Goal: Check status: Check status

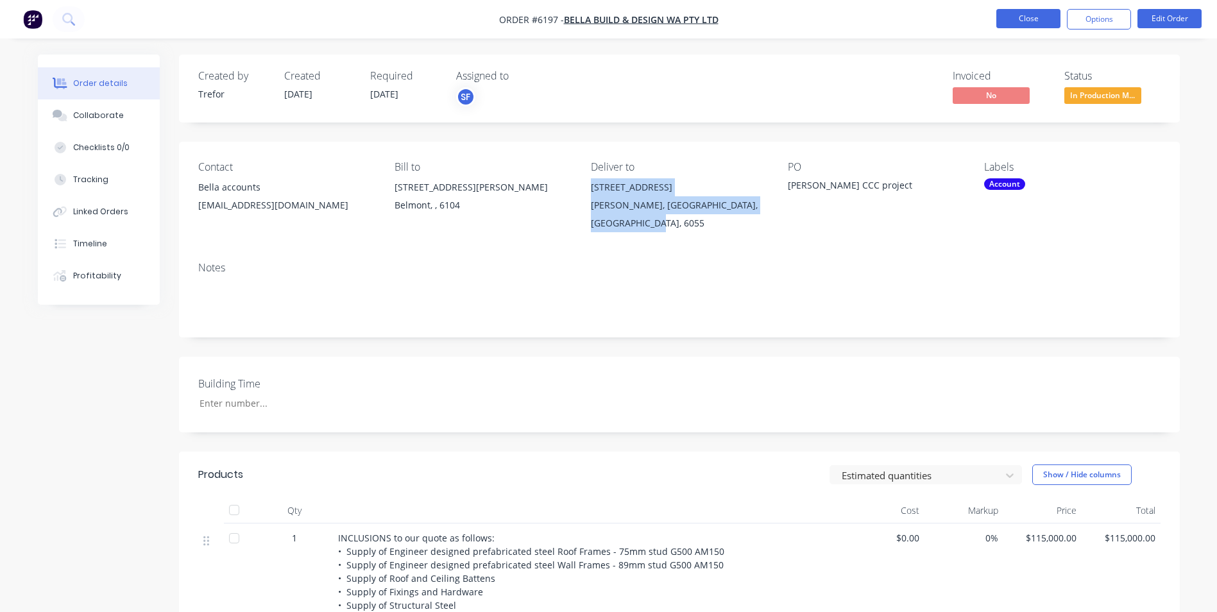
click at [1032, 13] on button "Close" at bounding box center [1028, 18] width 64 height 19
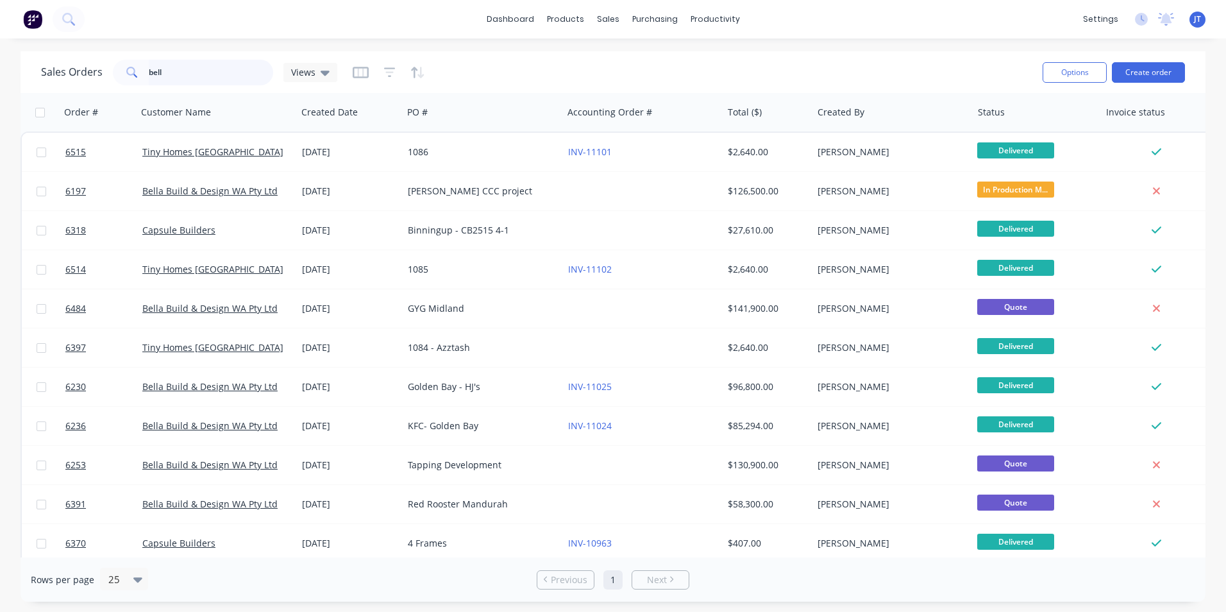
click at [221, 73] on input "bell" at bounding box center [211, 73] width 125 height 26
type input "b"
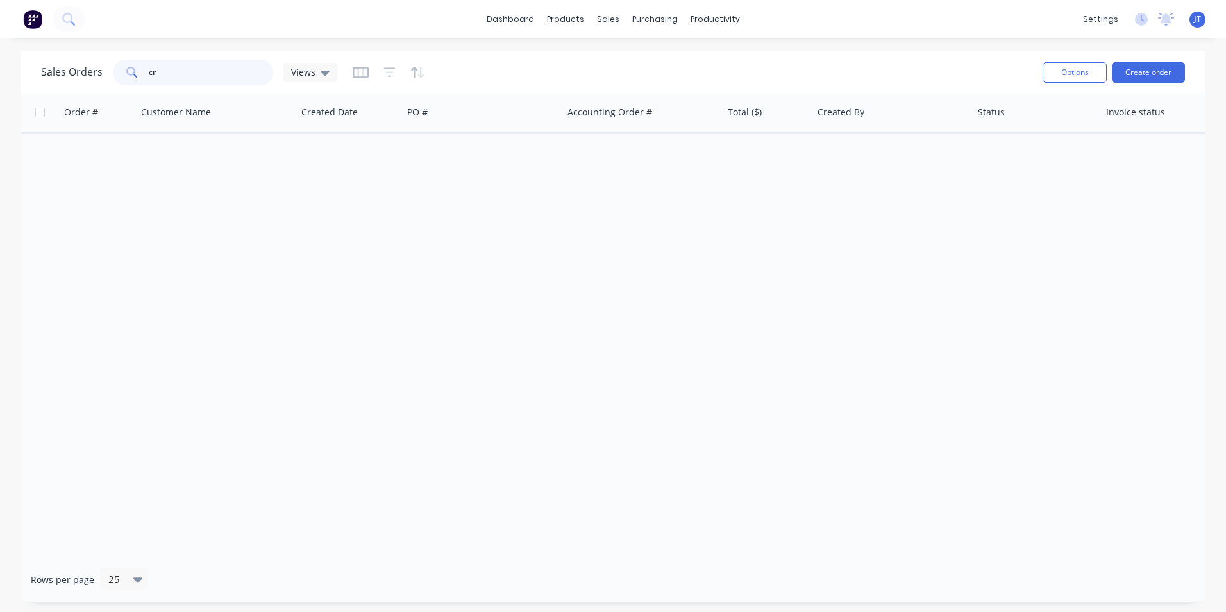
type input "c"
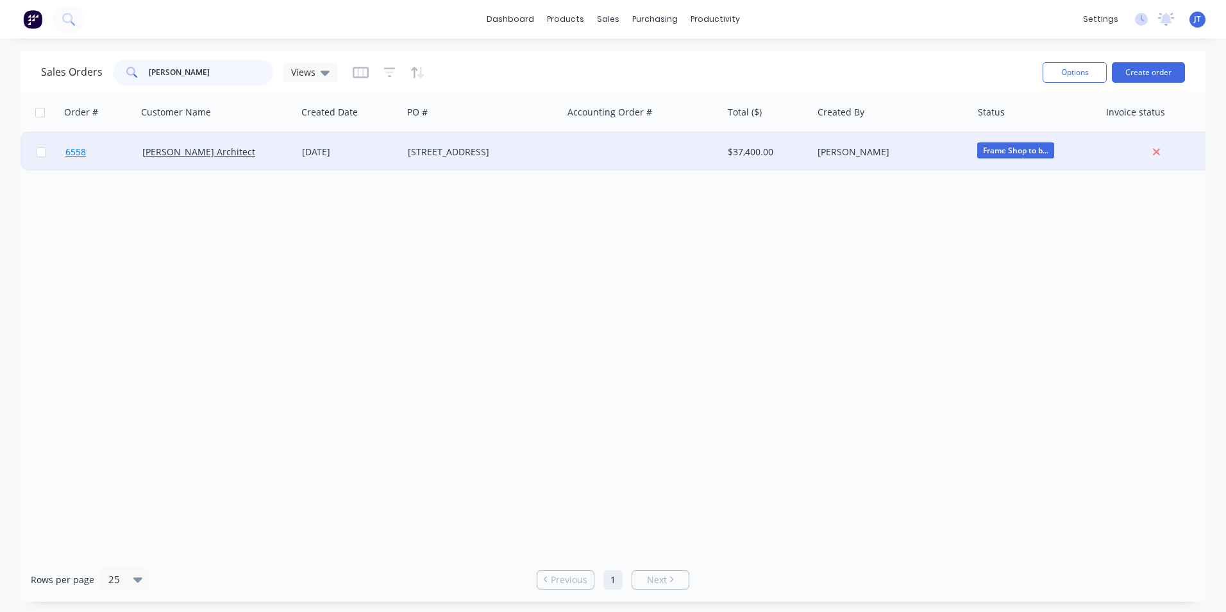
type input "[PERSON_NAME]"
click at [81, 157] on span "6558" at bounding box center [75, 152] width 21 height 13
